Goal: Information Seeking & Learning: Learn about a topic

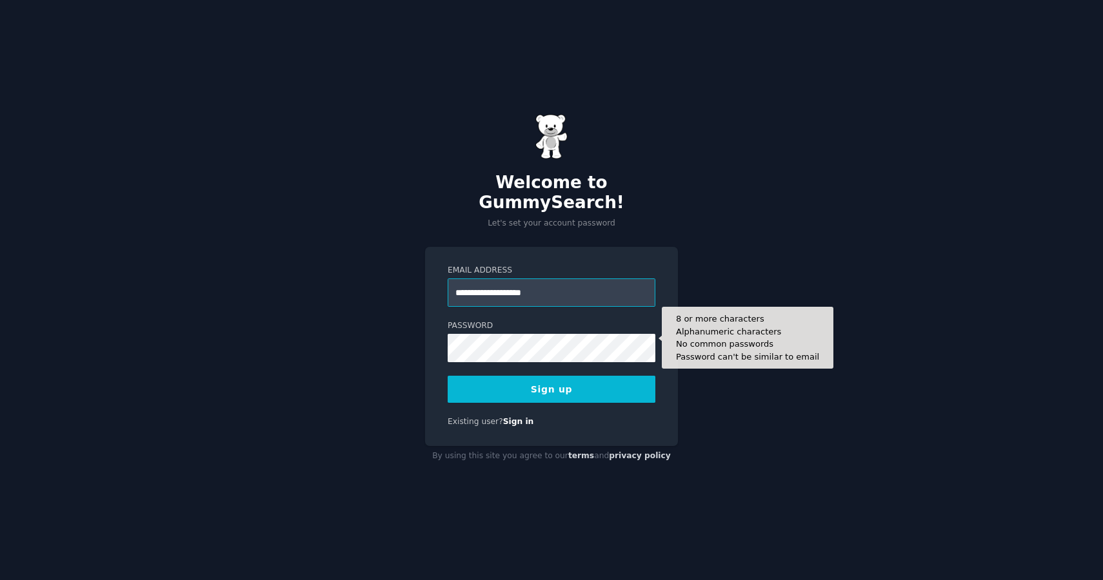
type input "**********"
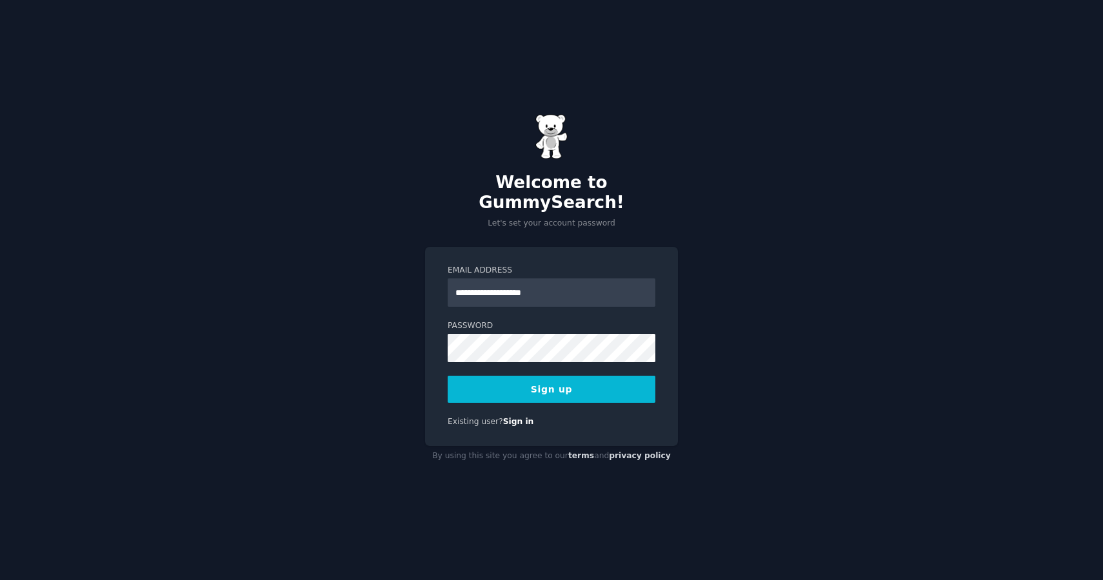
click at [544, 380] on button "Sign up" at bounding box center [551, 389] width 208 height 27
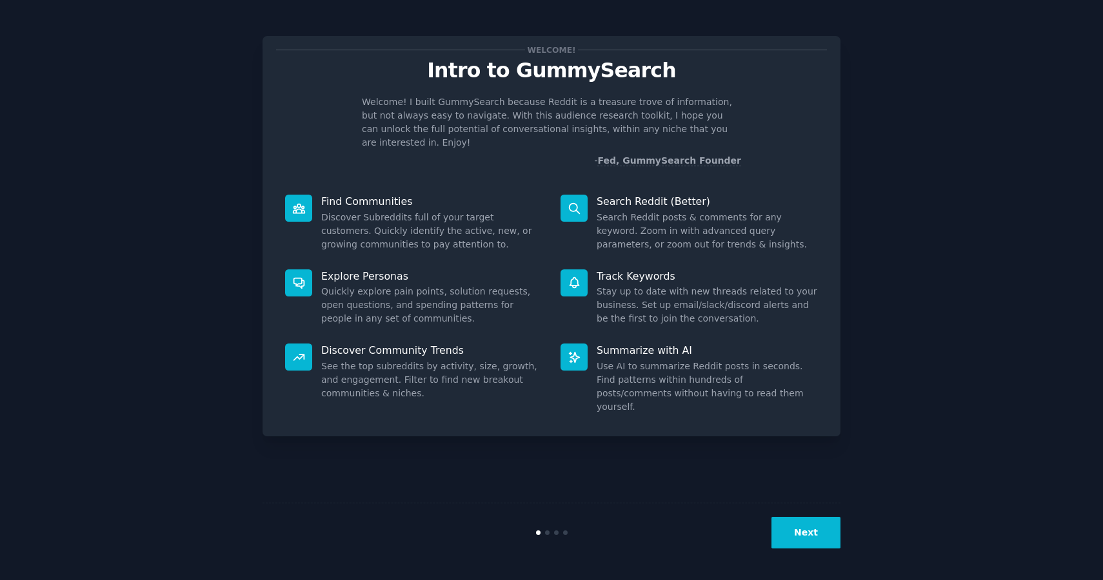
click at [799, 534] on button "Next" at bounding box center [805, 533] width 69 height 32
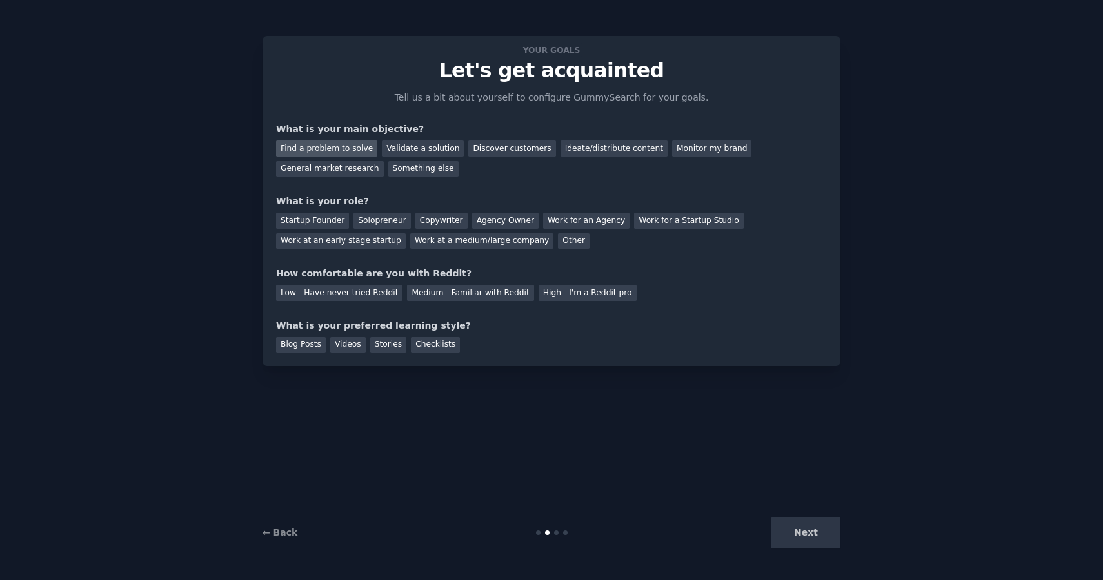
click at [348, 148] on div "Find a problem to solve" at bounding box center [326, 149] width 101 height 16
click at [371, 213] on div "Solopreneur" at bounding box center [381, 221] width 57 height 16
click at [462, 293] on div "Medium - Familiar with Reddit" at bounding box center [470, 293] width 126 height 16
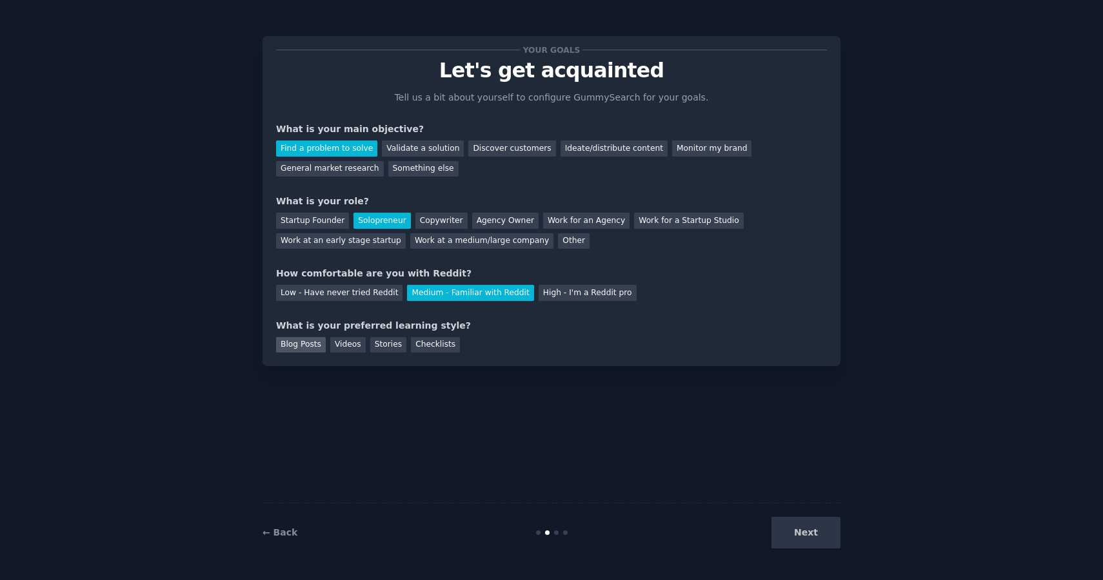
click at [305, 348] on div "Blog Posts" at bounding box center [301, 345] width 50 height 16
click at [423, 346] on div "Checklists" at bounding box center [435, 345] width 49 height 16
click at [297, 347] on div "Blog Posts" at bounding box center [301, 345] width 50 height 16
click at [819, 535] on button "Next" at bounding box center [805, 533] width 69 height 32
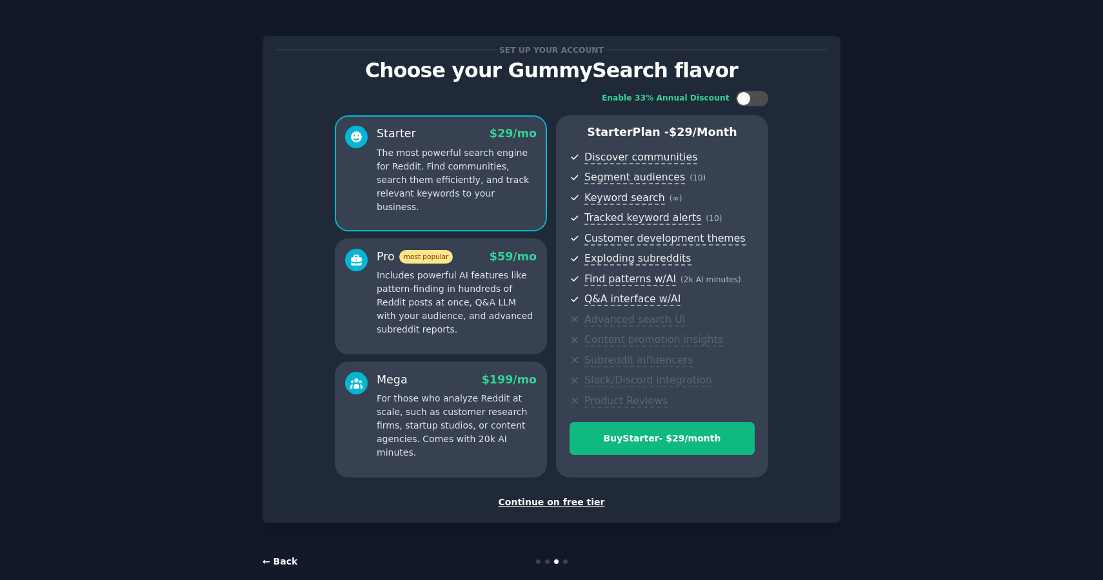
click at [287, 564] on link "← Back" at bounding box center [279, 561] width 35 height 10
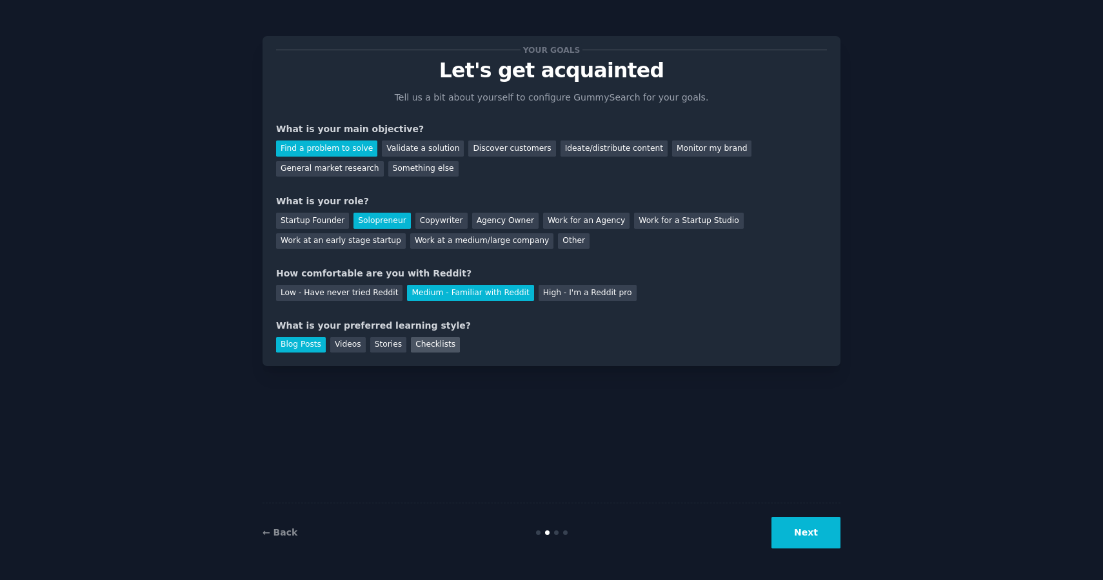
click at [437, 344] on div "Checklists" at bounding box center [435, 345] width 49 height 16
click at [787, 536] on button "Next" at bounding box center [805, 533] width 69 height 32
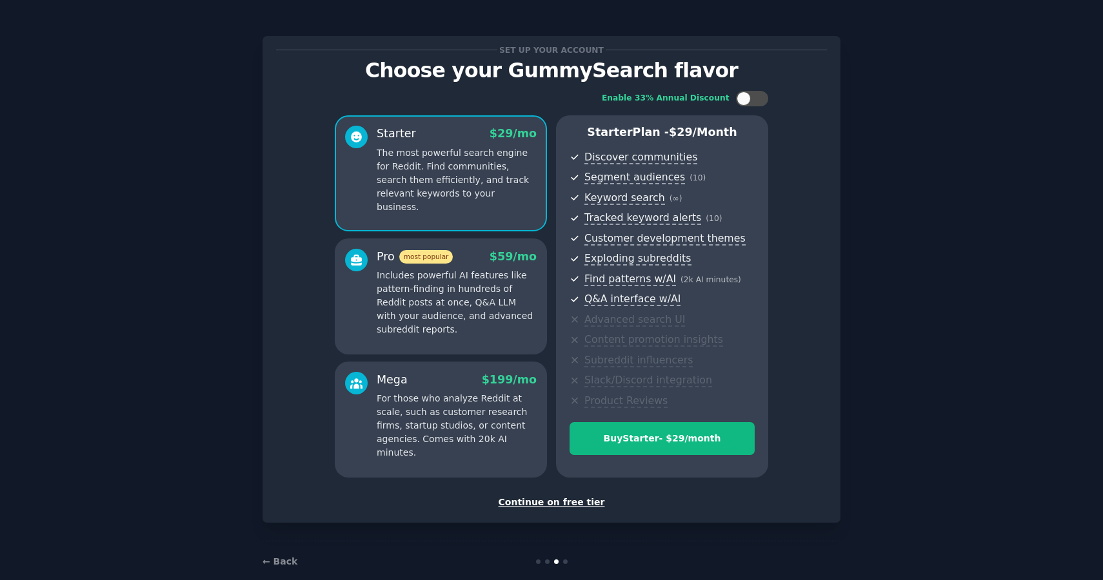
click at [562, 502] on div "Continue on free tier" at bounding box center [551, 503] width 551 height 14
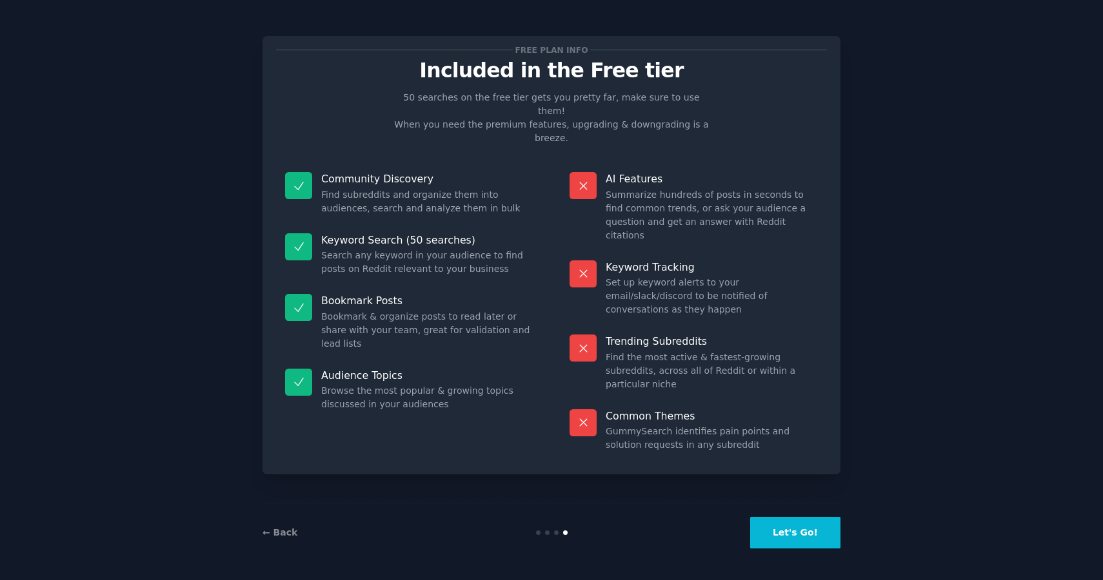
click at [794, 536] on button "Let's Go!" at bounding box center [795, 533] width 90 height 32
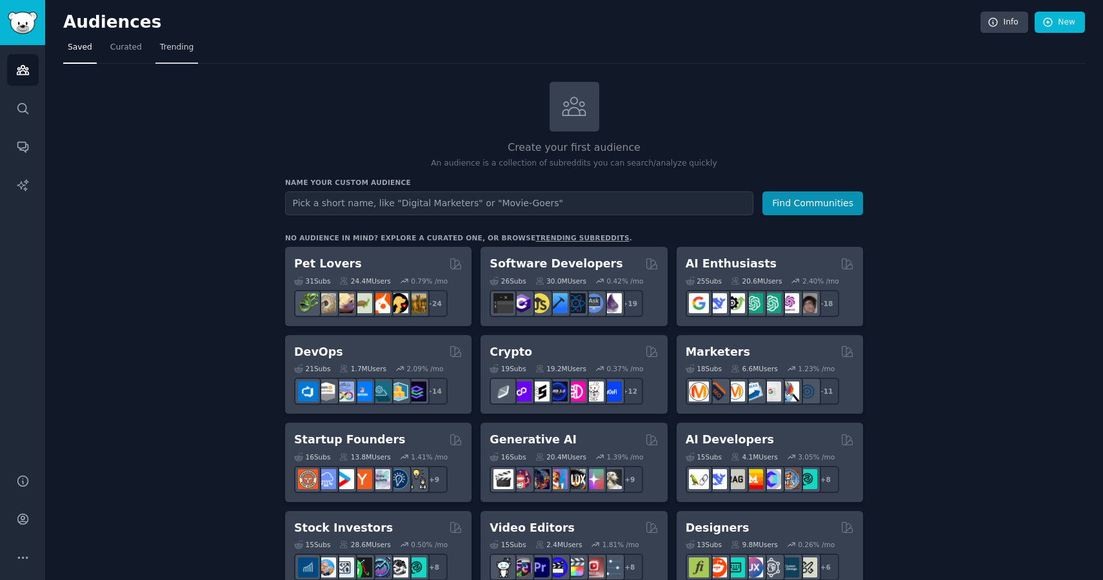
click at [176, 50] on span "Trending" at bounding box center [177, 48] width 34 height 12
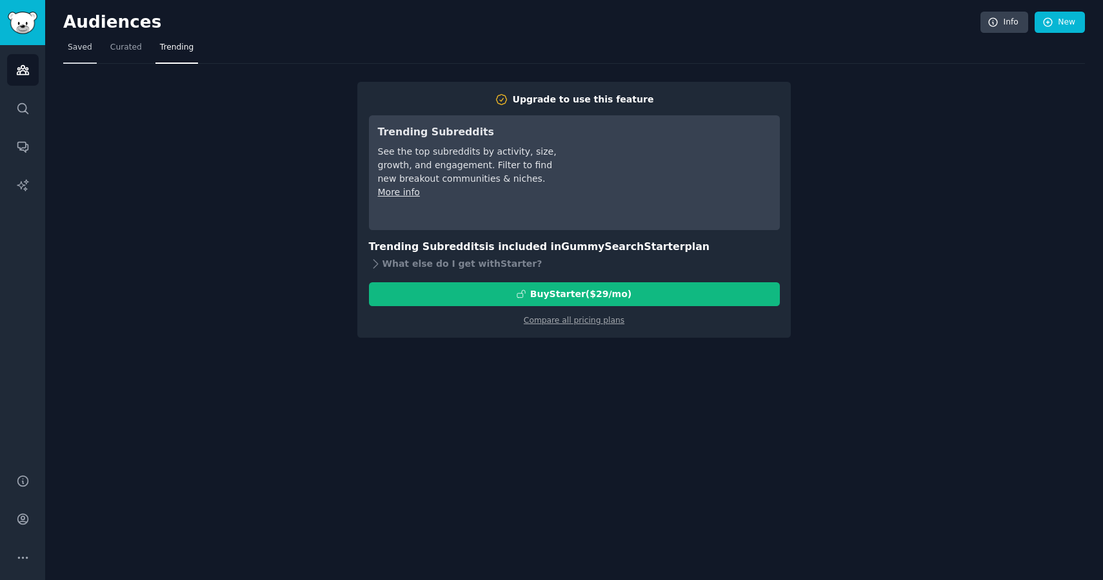
click at [83, 54] on link "Saved" at bounding box center [80, 50] width 34 height 26
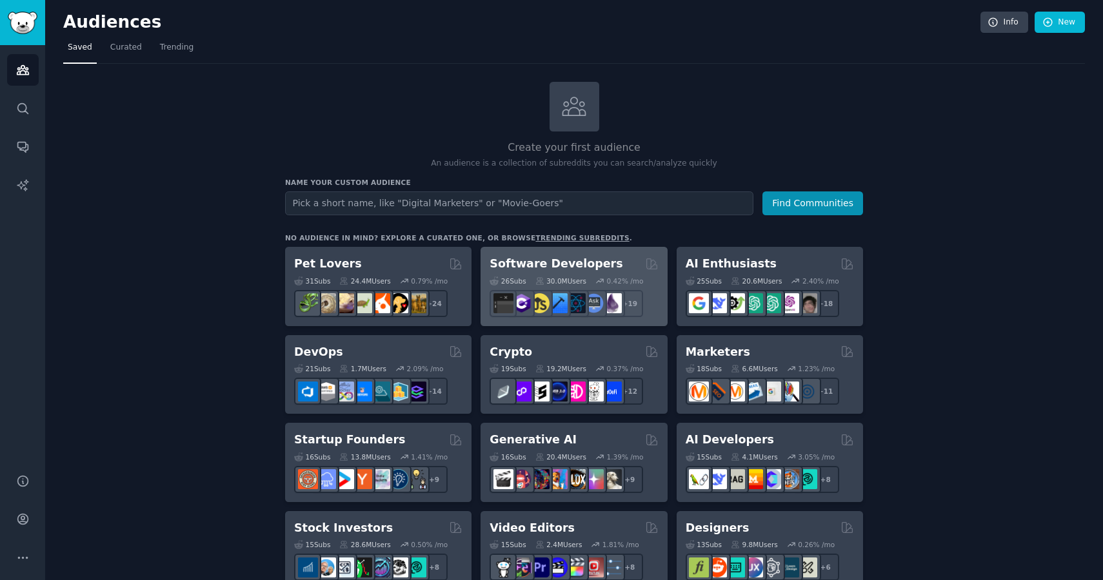
click at [555, 266] on h2 "Software Developers" at bounding box center [555, 264] width 133 height 16
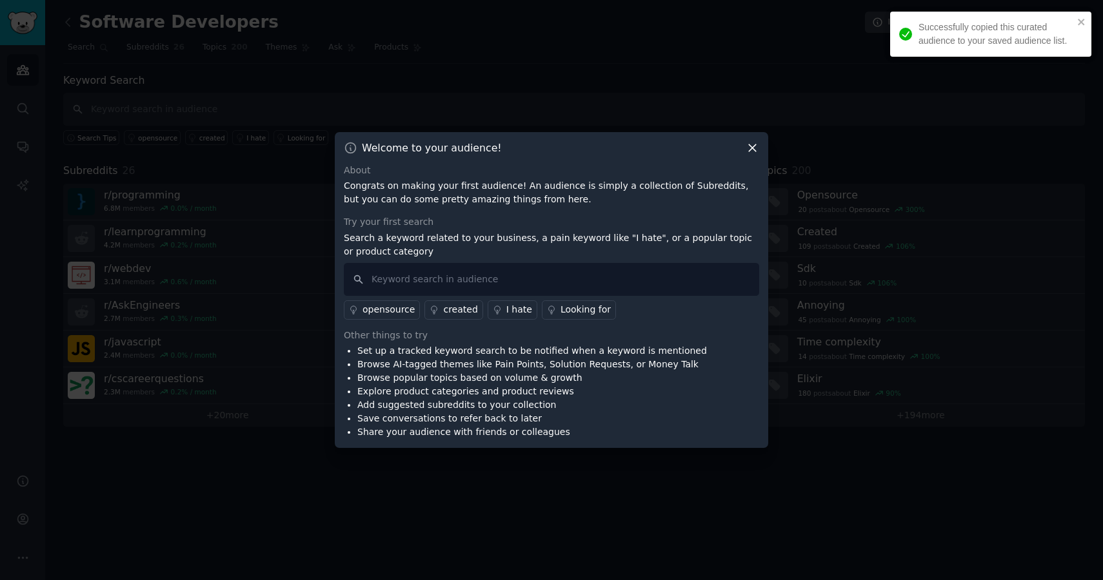
click at [750, 142] on icon at bounding box center [752, 148] width 14 height 14
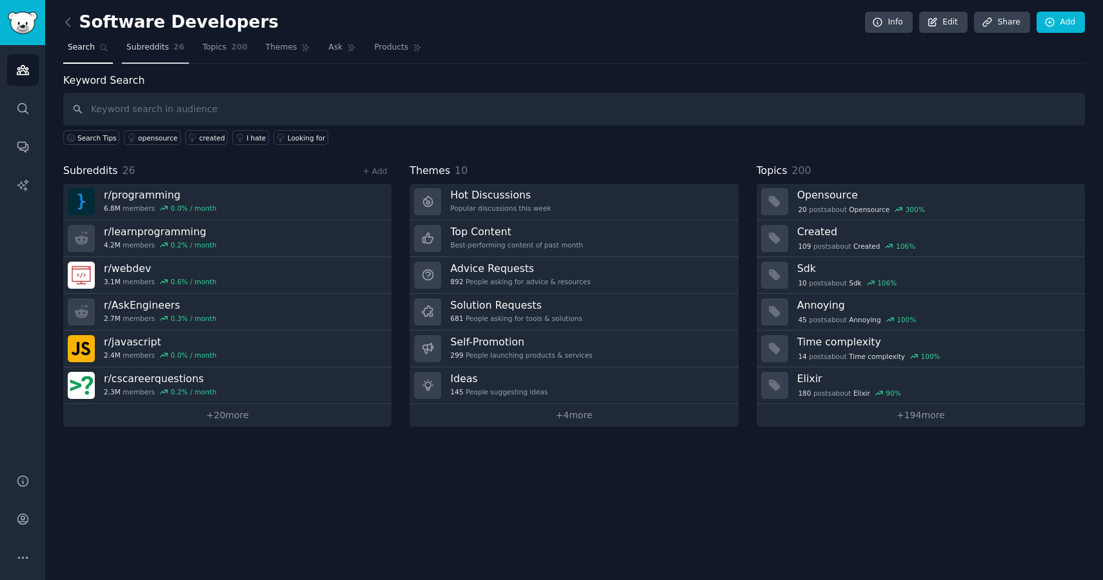
click at [162, 43] on span "Subreddits" at bounding box center [147, 48] width 43 height 12
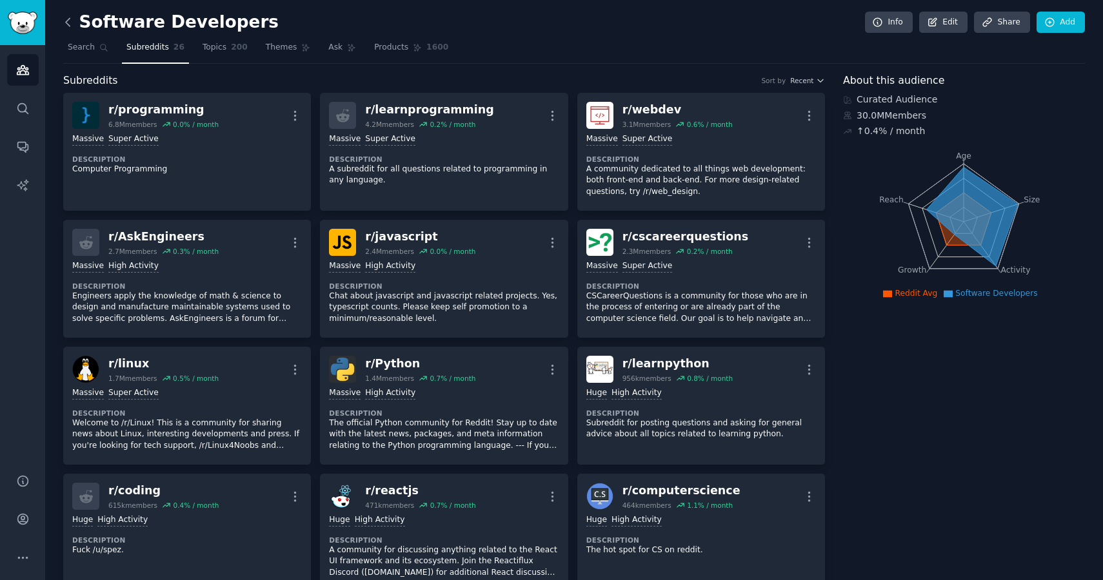
click at [70, 19] on icon at bounding box center [68, 22] width 14 height 14
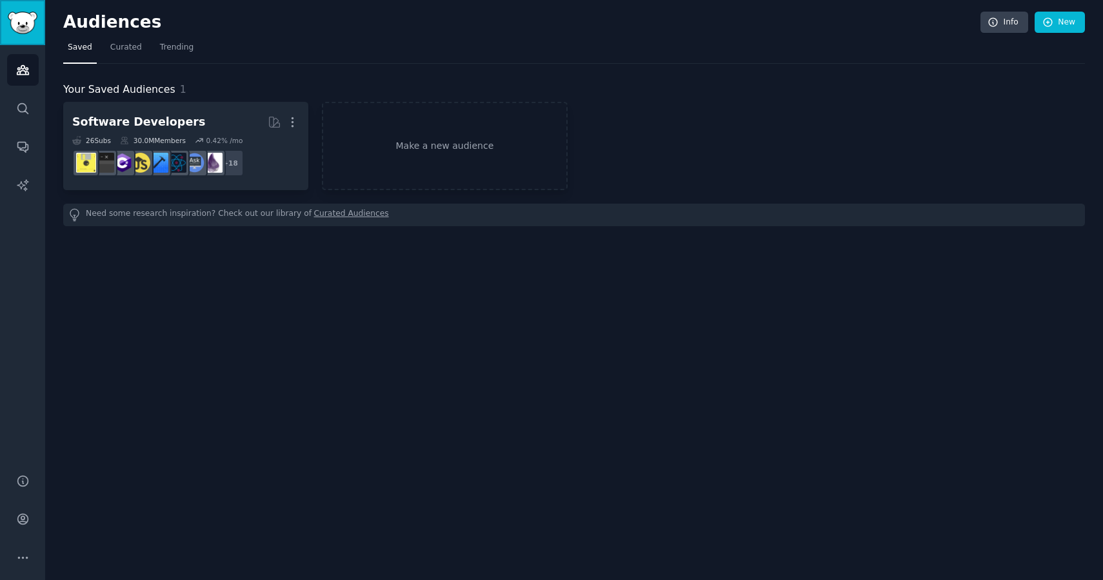
click at [10, 27] on img "Sidebar" at bounding box center [23, 23] width 30 height 23
click at [28, 68] on icon "Sidebar" at bounding box center [23, 70] width 14 height 14
click at [17, 112] on icon "Sidebar" at bounding box center [23, 109] width 14 height 14
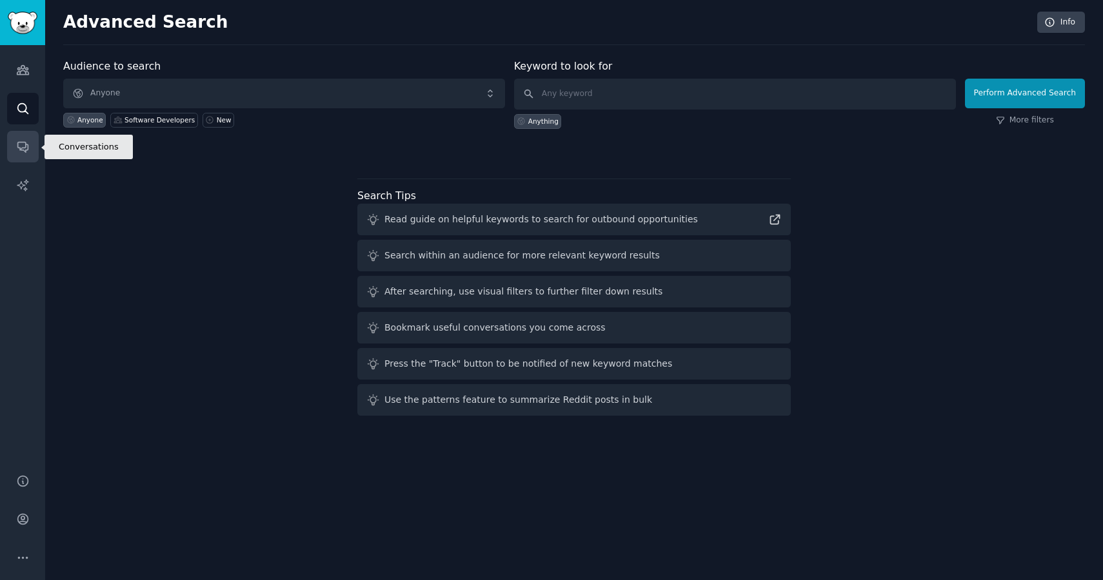
click at [20, 158] on link "Conversations" at bounding box center [23, 147] width 32 height 32
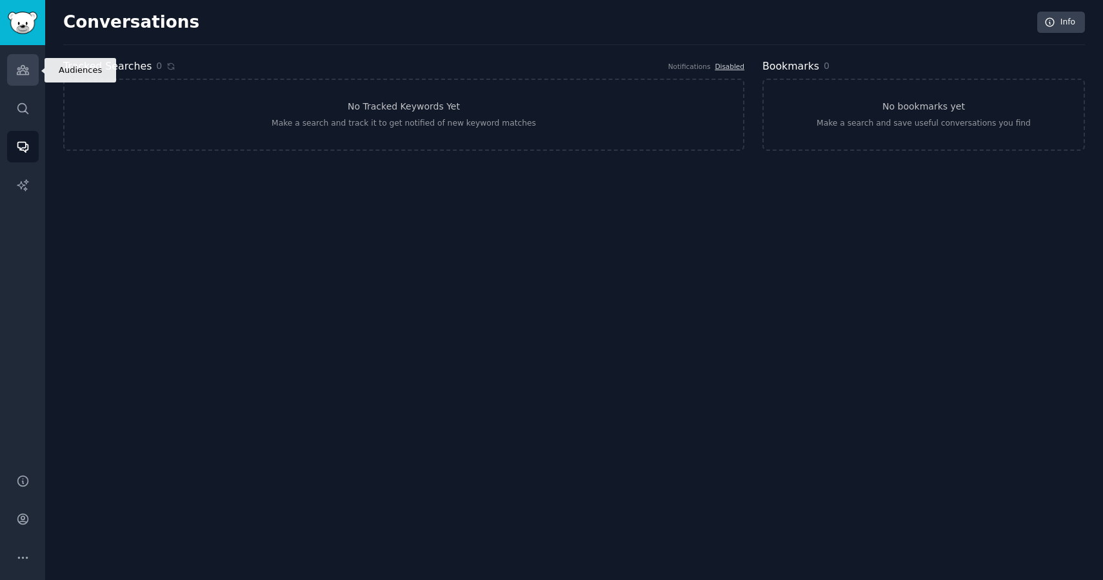
click at [26, 61] on link "Audiences" at bounding box center [23, 70] width 32 height 32
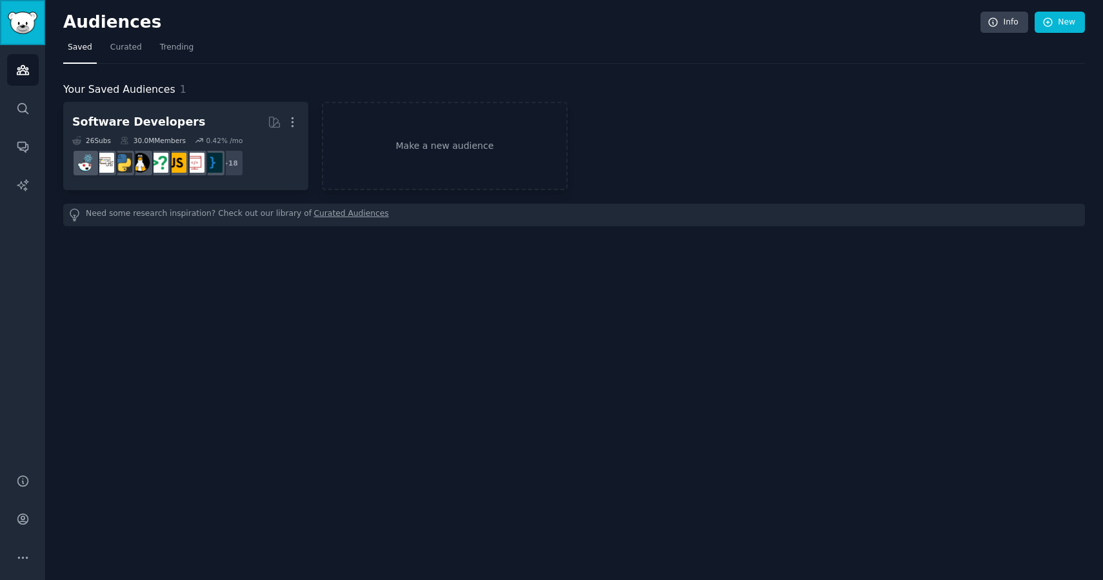
click at [32, 36] on link "Sidebar" at bounding box center [22, 22] width 45 height 45
click at [17, 16] on img "Sidebar" at bounding box center [23, 23] width 30 height 23
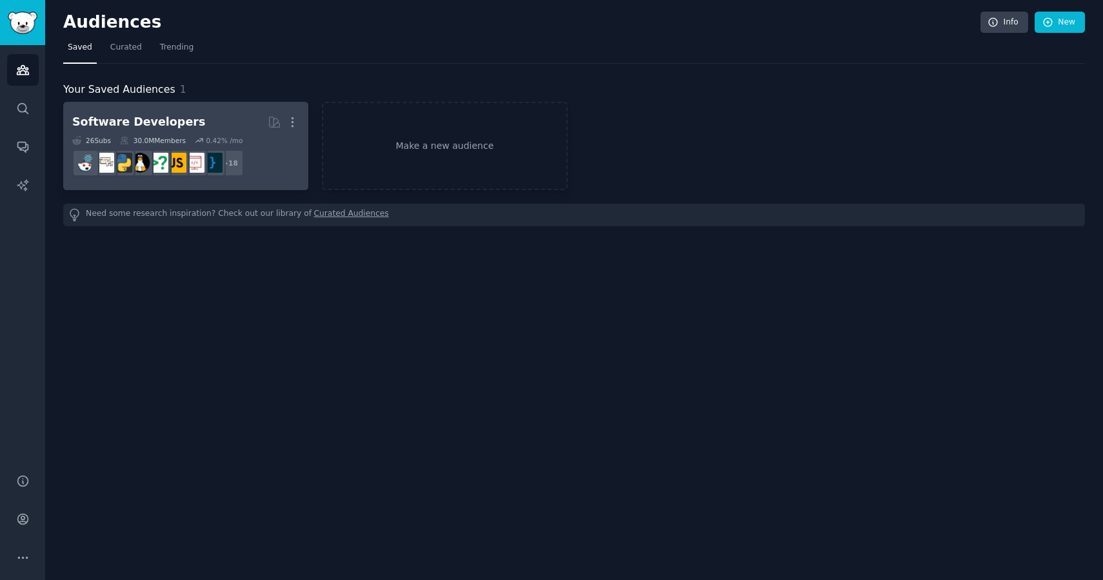
click at [133, 117] on div "Software Developers" at bounding box center [138, 122] width 133 height 16
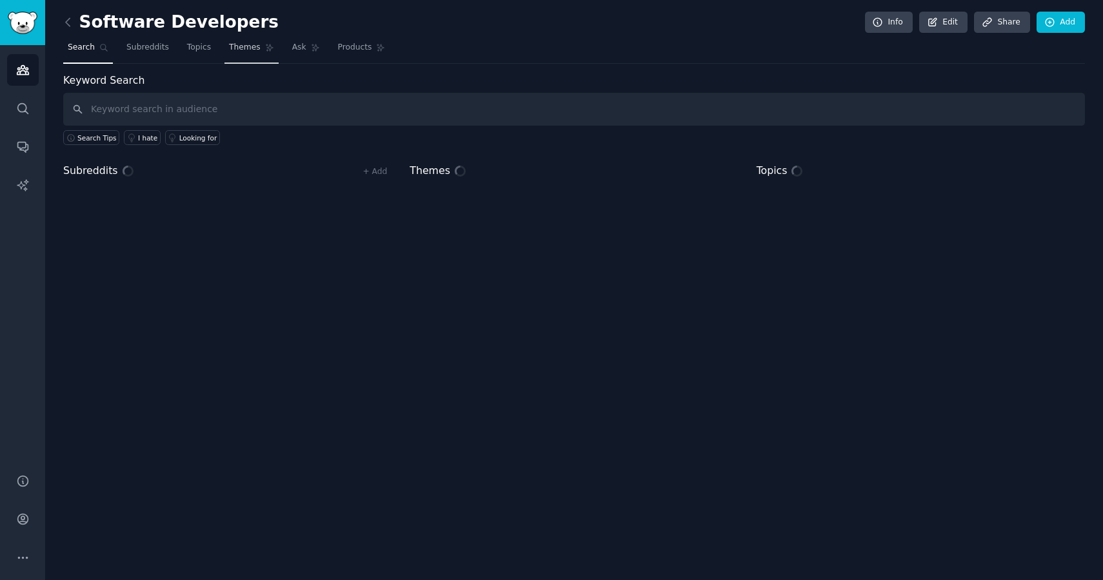
click at [244, 46] on span "Themes" at bounding box center [245, 48] width 32 height 12
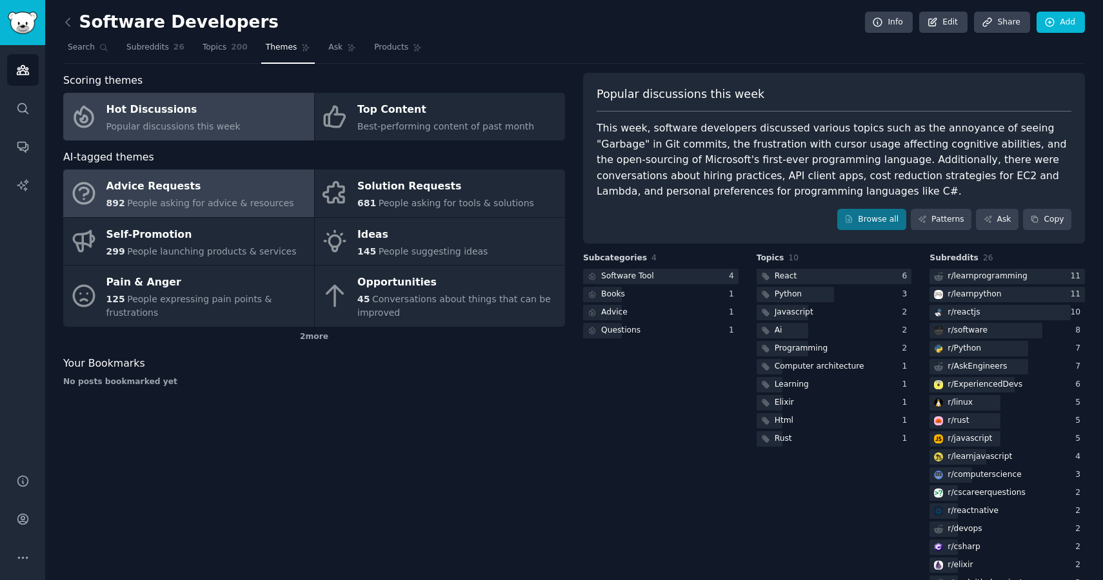
click at [148, 188] on div "Advice Requests" at bounding box center [200, 187] width 188 height 21
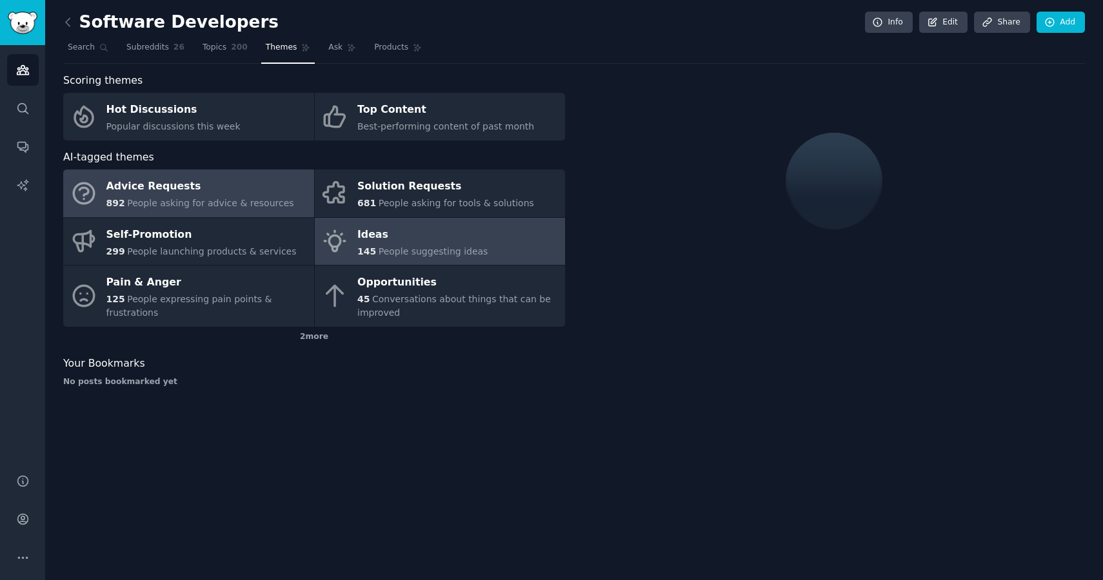
click at [392, 227] on div "Ideas" at bounding box center [422, 234] width 130 height 21
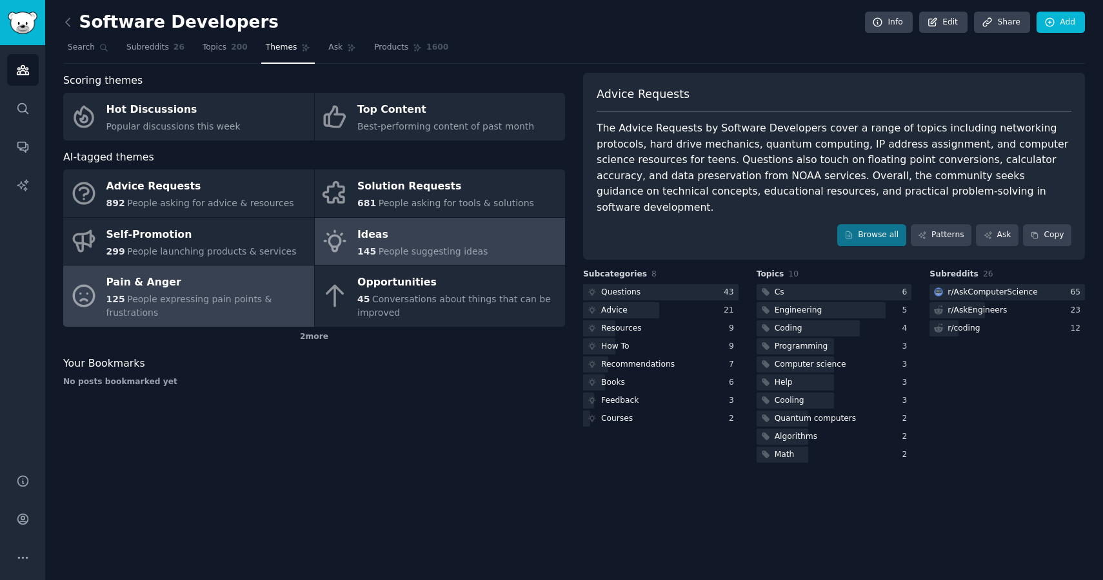
click at [232, 291] on div "Pain & Anger" at bounding box center [206, 283] width 201 height 21
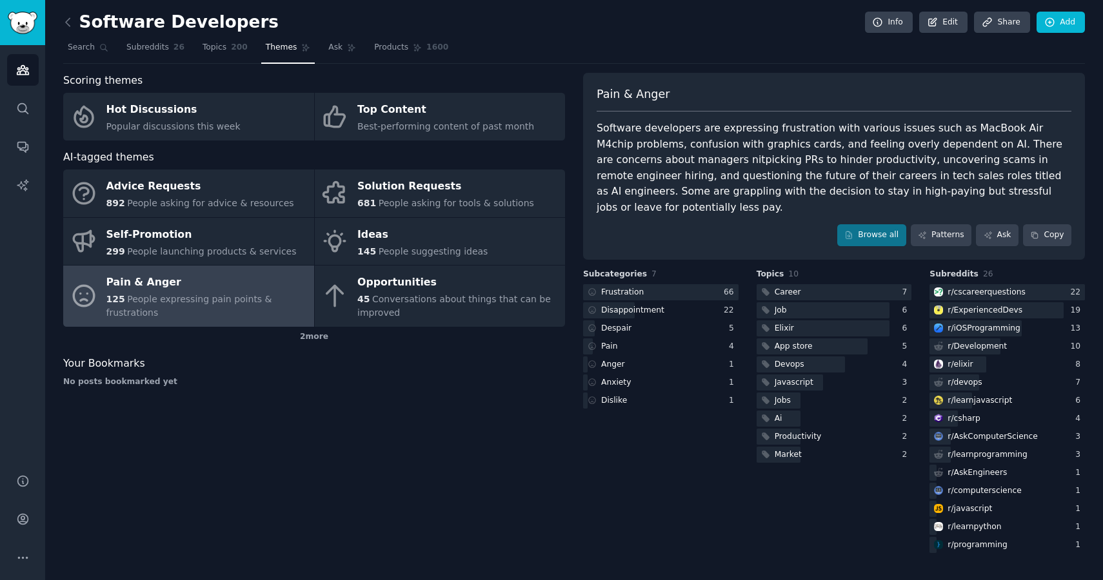
click at [61, 21] on div "Software Developers Info Edit Share Add Search Subreddits 26 Topics 200 Themes …" at bounding box center [573, 290] width 1057 height 580
click at [67, 20] on icon at bounding box center [68, 22] width 4 height 8
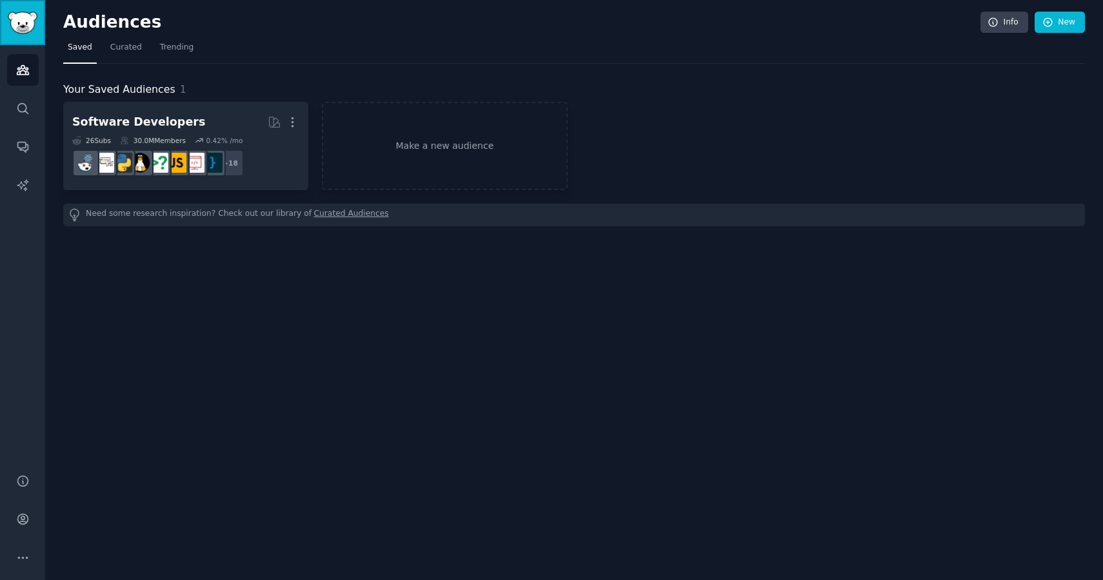
click at [17, 21] on img "Sidebar" at bounding box center [23, 23] width 30 height 23
click at [29, 26] on img "Sidebar" at bounding box center [23, 23] width 30 height 23
click at [441, 147] on link "Make a new audience" at bounding box center [444, 146] width 245 height 88
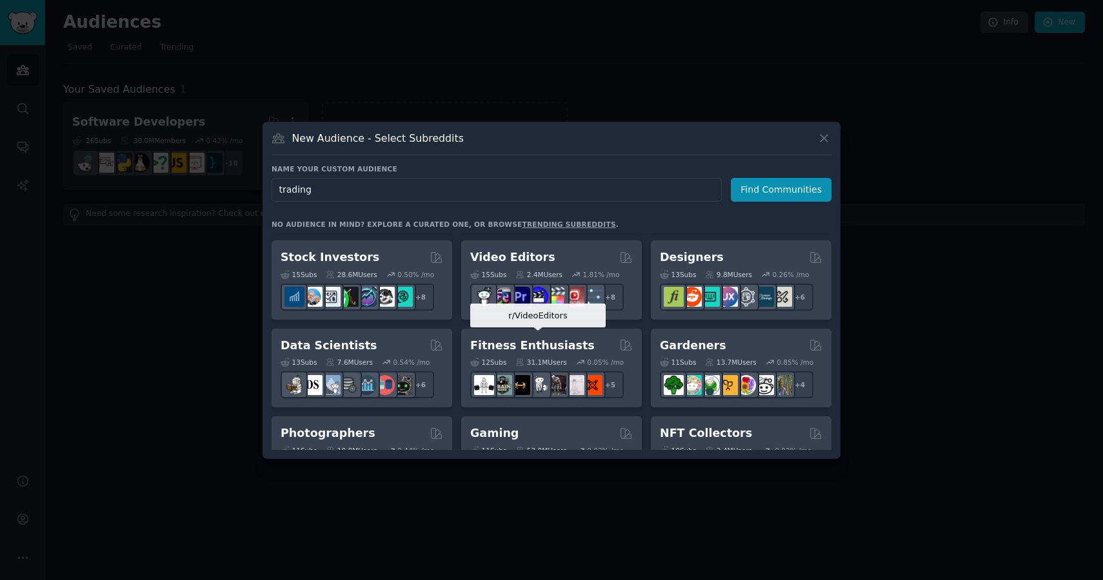
scroll to position [259, 0]
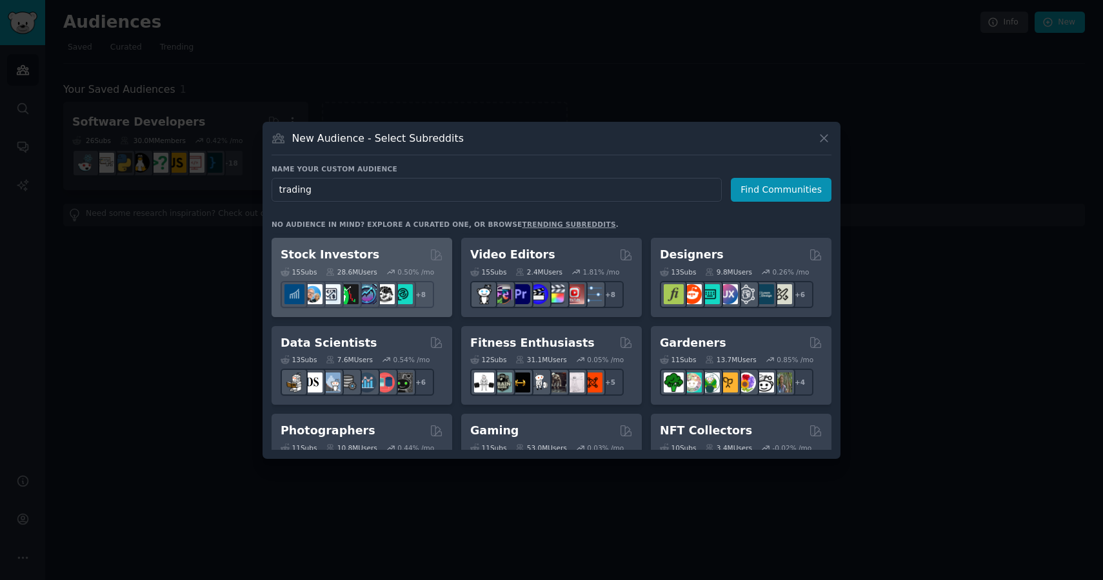
type input "trading"
click at [351, 252] on h2 "Stock Investors" at bounding box center [329, 255] width 99 height 16
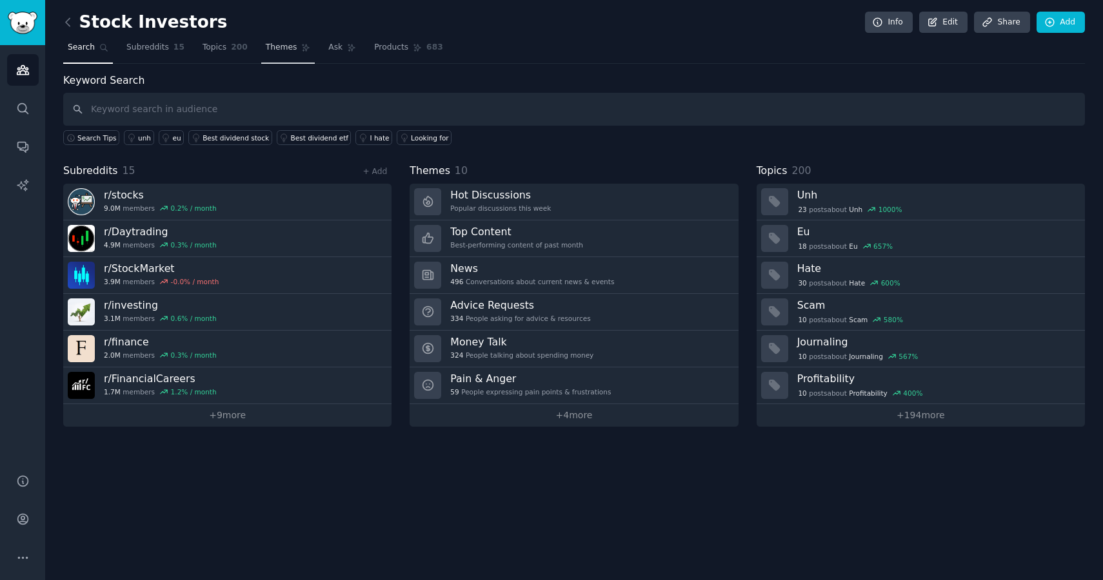
click at [288, 47] on span "Themes" at bounding box center [282, 48] width 32 height 12
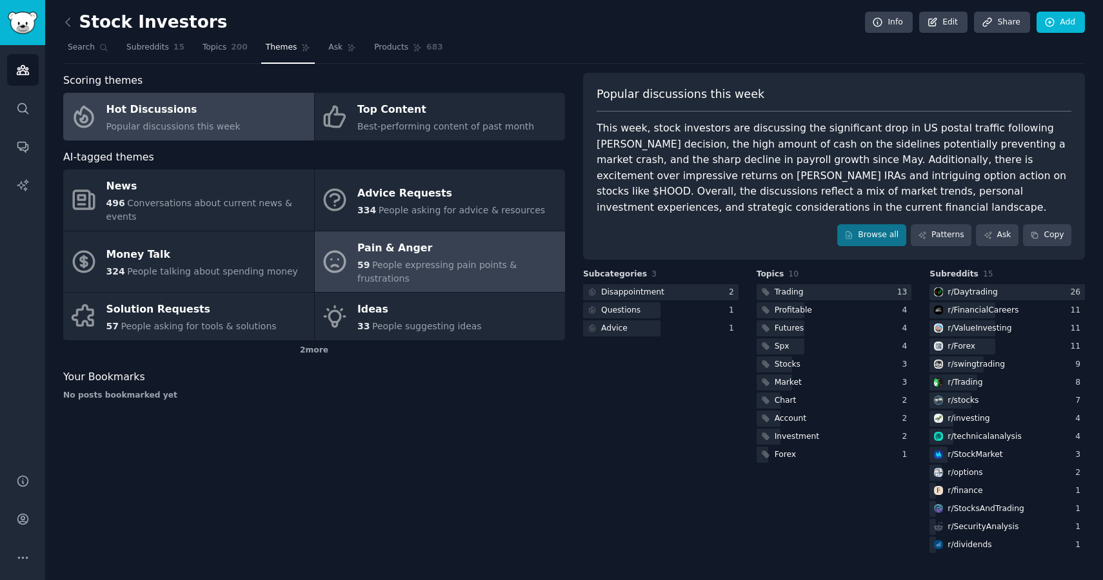
click at [419, 247] on div "Pain & Anger" at bounding box center [457, 248] width 201 height 21
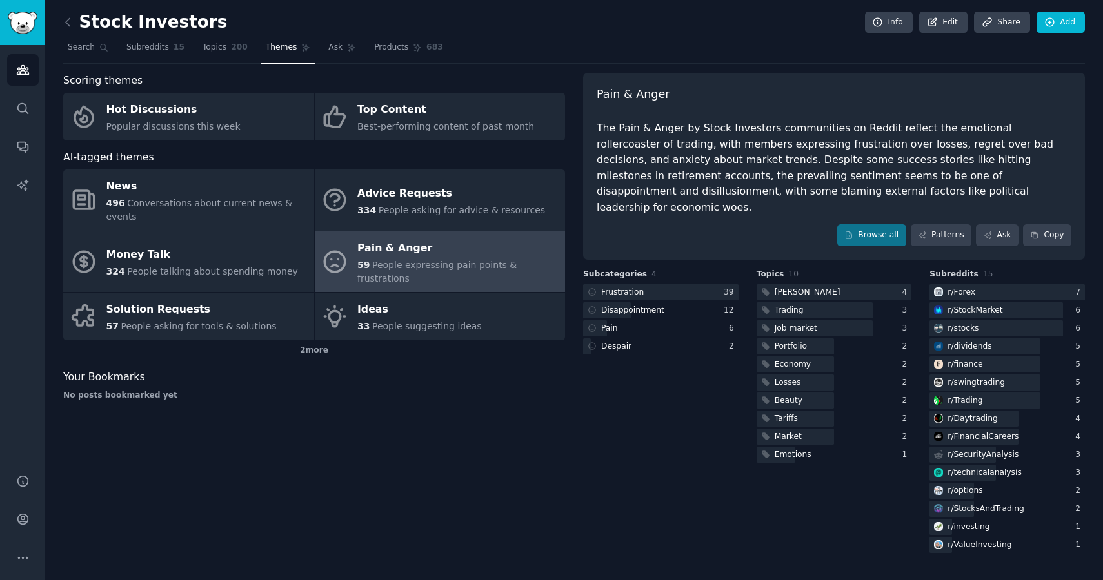
click at [717, 164] on div "The Pain & Anger by Stock Investors communities on Reddit reflect the emotional…" at bounding box center [833, 168] width 475 height 95
click at [877, 224] on link "Browse all" at bounding box center [871, 235] width 69 height 22
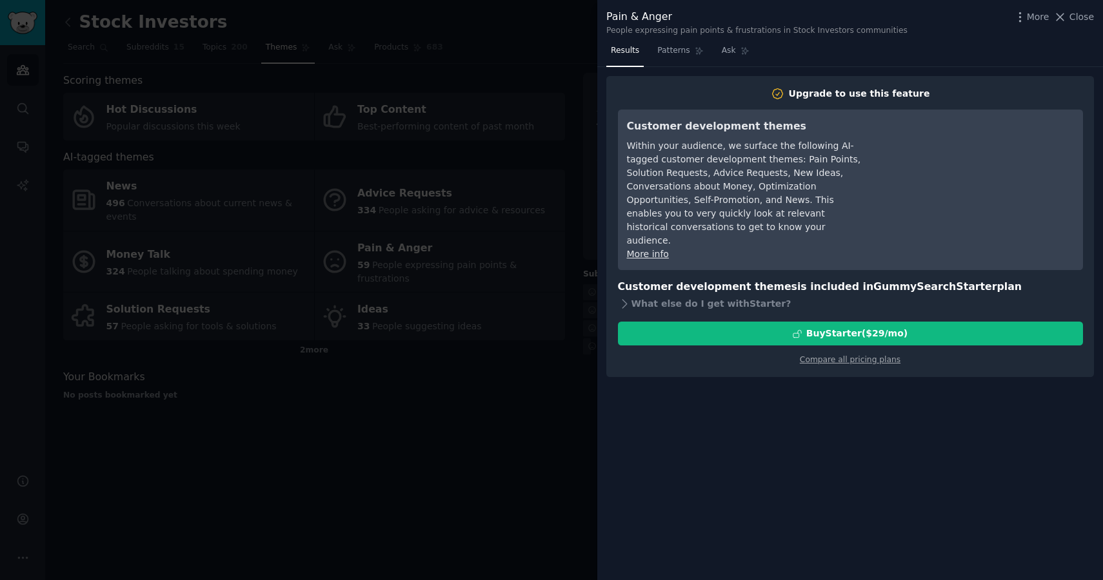
click at [427, 395] on div at bounding box center [551, 290] width 1103 height 580
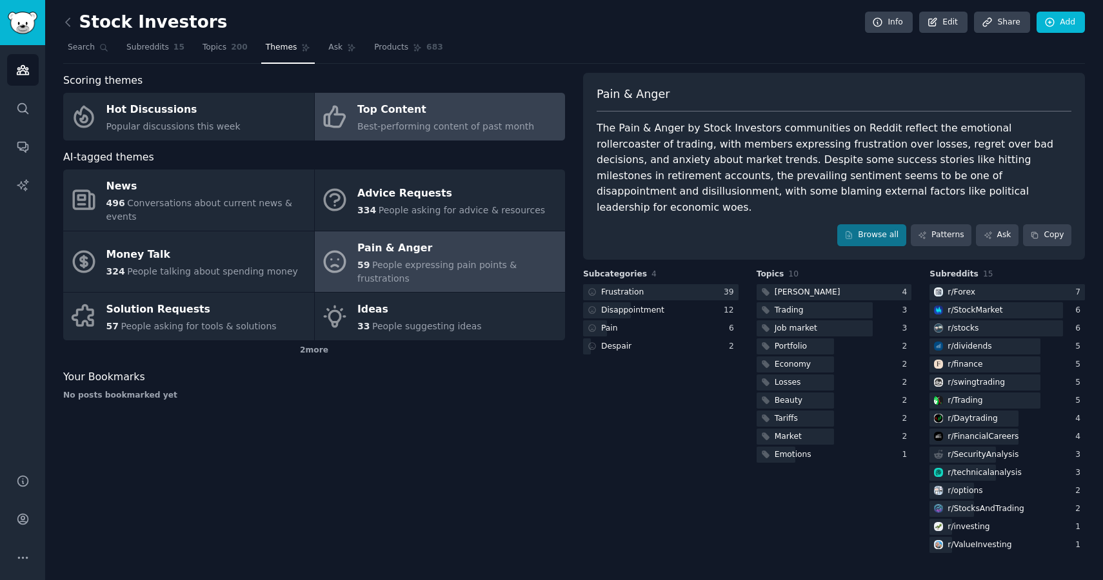
click at [364, 115] on div "Top Content" at bounding box center [445, 110] width 177 height 21
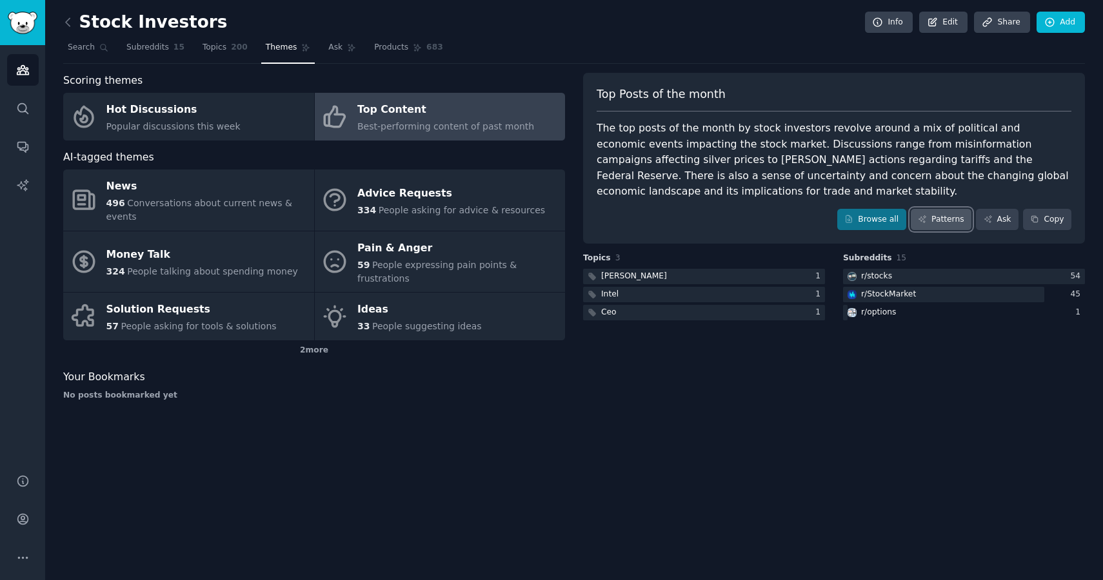
click at [921, 214] on link "Patterns" at bounding box center [940, 220] width 61 height 22
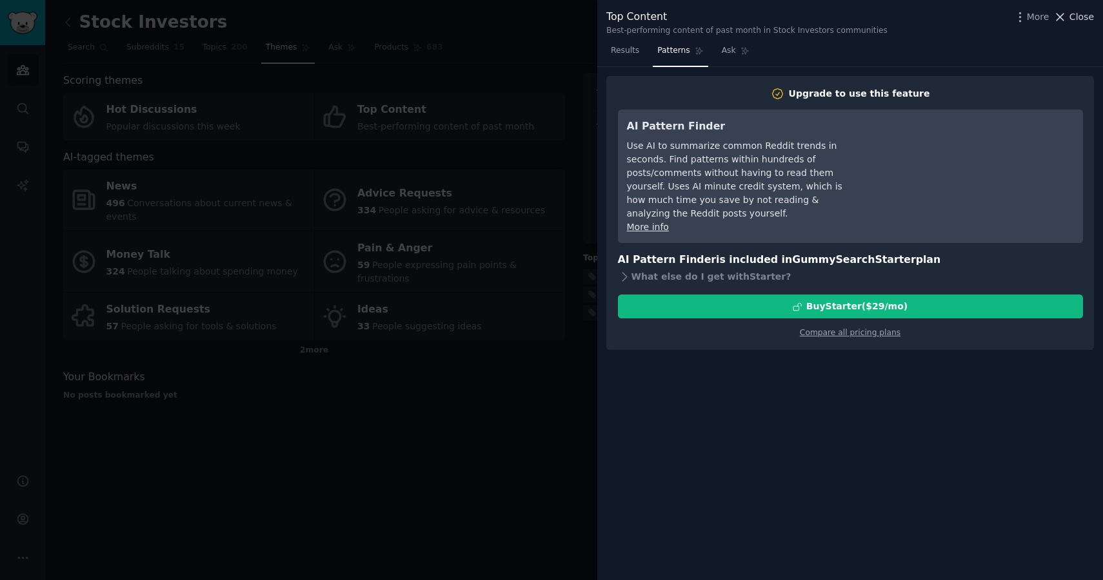
click at [1078, 17] on span "Close" at bounding box center [1081, 17] width 25 height 14
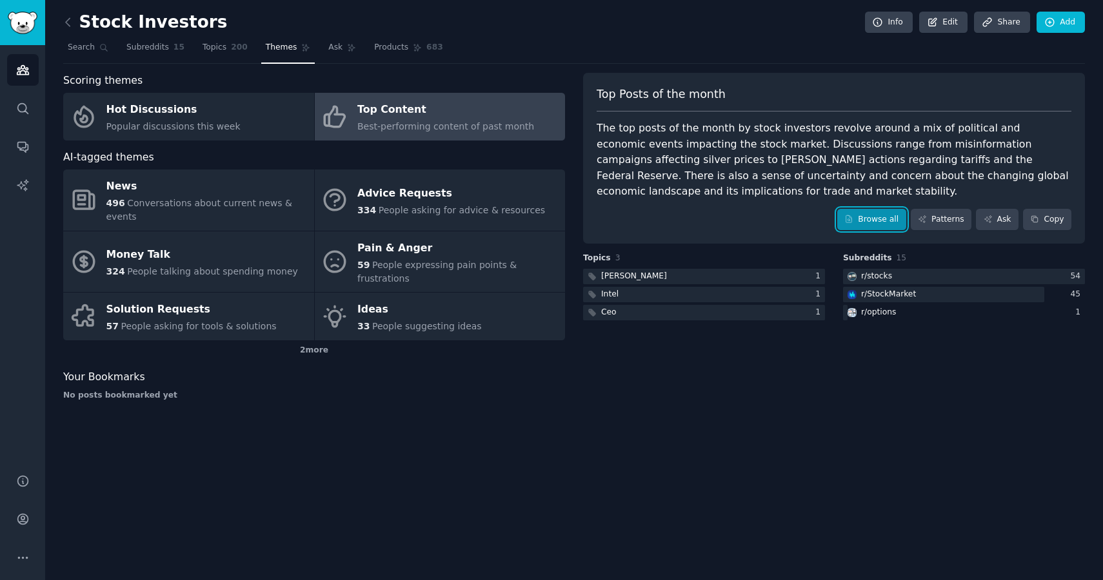
click at [878, 219] on link "Browse all" at bounding box center [871, 220] width 69 height 22
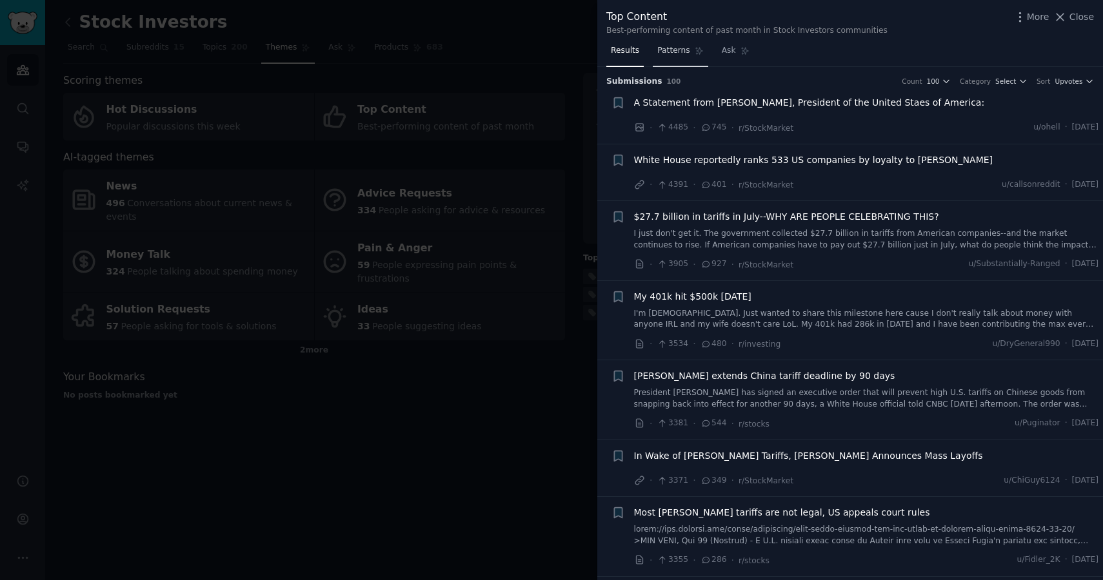
click at [672, 43] on link "Patterns" at bounding box center [679, 54] width 55 height 26
